Goal: Use online tool/utility: Utilize a website feature to perform a specific function

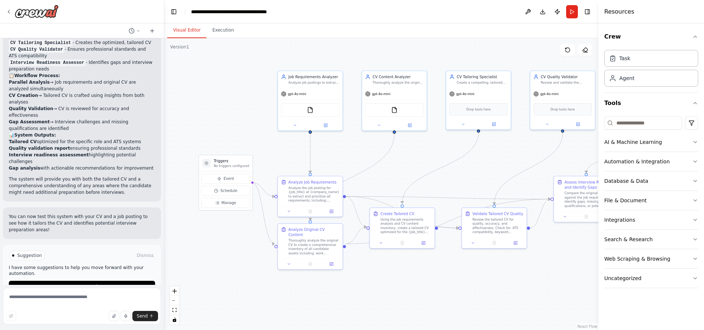
drag, startPoint x: 222, startPoint y: 241, endPoint x: 245, endPoint y: 288, distance: 52.8
click at [245, 288] on div ".deletable-edge-delete-btn { width: 20px; height: 20px; border: 0px solid #ffff…" at bounding box center [381, 184] width 434 height 292
click at [322, 197] on div "Analyze the job posting for {job_title} at {company_name} to extract and priori…" at bounding box center [314, 192] width 51 height 17
click at [332, 213] on button at bounding box center [331, 210] width 18 height 6
click at [331, 212] on icon at bounding box center [331, 210] width 4 height 4
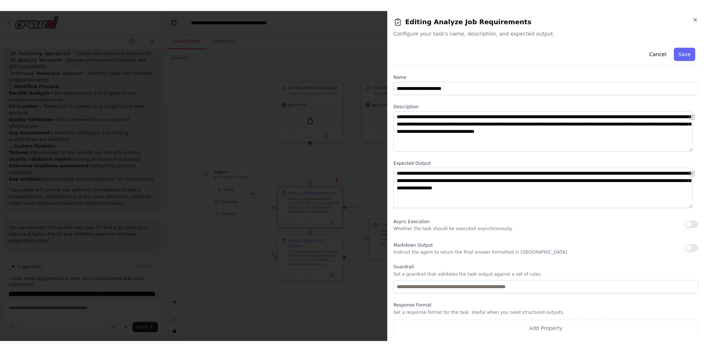
scroll to position [1, 0]
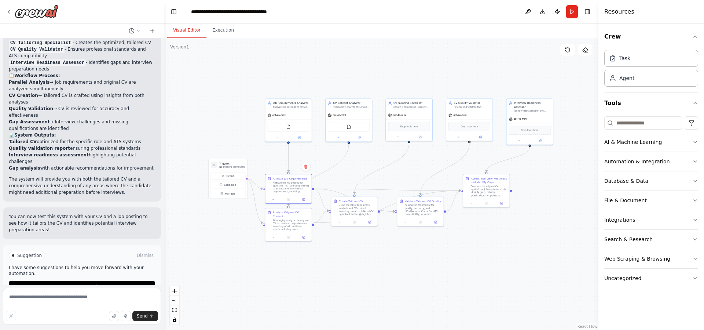
drag, startPoint x: 539, startPoint y: 301, endPoint x: 453, endPoint y: 264, distance: 94.3
click at [453, 264] on div ".deletable-edge-delete-btn { width: 20px; height: 20px; border: 0px solid #ffff…" at bounding box center [381, 184] width 434 height 292
click at [343, 117] on div "gpt-4o-mini" at bounding box center [349, 114] width 46 height 8
click at [699, 184] on div "Crew Task Agent Tools AI & Machine Learning Automation & Integration Database &…" at bounding box center [651, 176] width 106 height 306
click at [694, 178] on icon "button" at bounding box center [695, 181] width 6 height 6
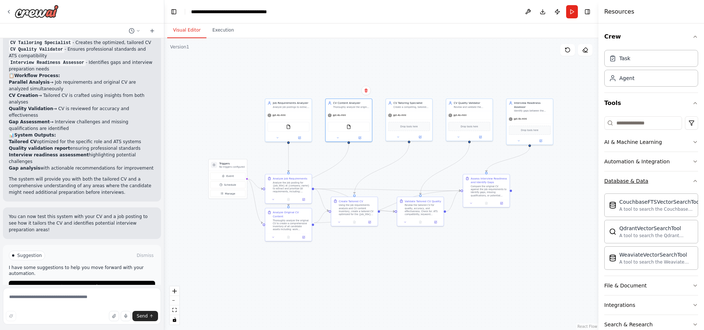
click at [694, 178] on div "Crew Task Agent Tools AI & Machine Learning Automation & Integration Database &…" at bounding box center [651, 176] width 106 height 306
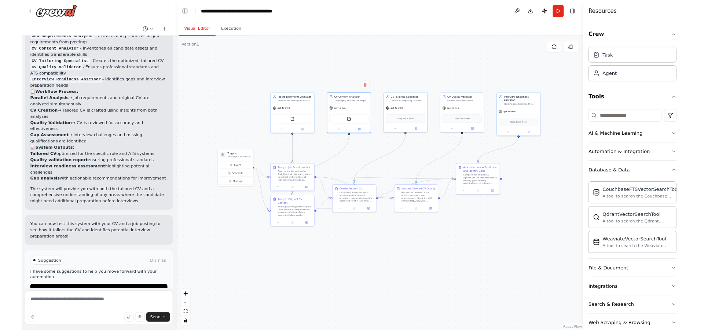
scroll to position [499, 0]
